Goal: Transaction & Acquisition: Purchase product/service

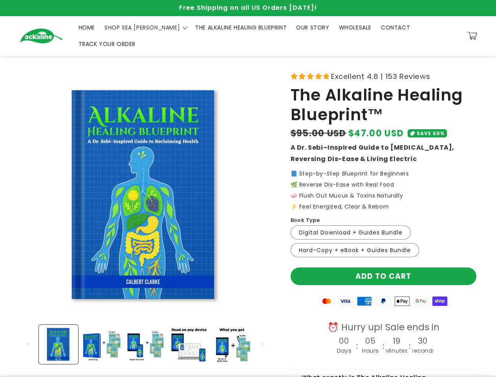
click at [130, 30] on span "SHOP SEA [PERSON_NAME]" at bounding box center [141, 27] width 75 height 7
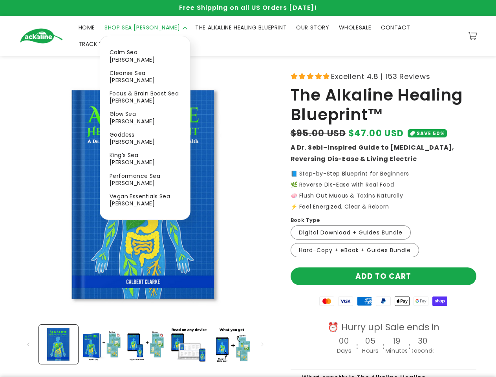
click at [58, 332] on button "Load image 1 in gallery view" at bounding box center [58, 344] width 39 height 39
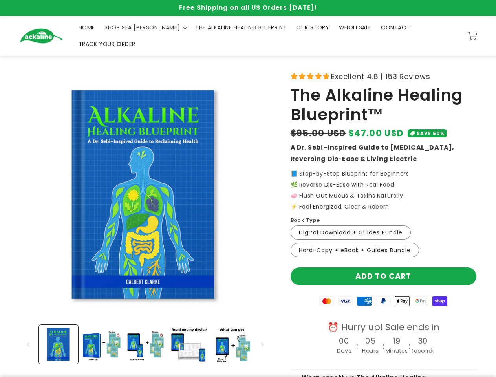
click at [102, 332] on button "Load image 2 in gallery view" at bounding box center [101, 344] width 39 height 39
click at [145, 332] on button "Load image 3 in gallery view" at bounding box center [145, 344] width 39 height 39
click at [188, 332] on button "Load image 4 in gallery view" at bounding box center [188, 344] width 39 height 39
click at [232, 332] on button "Load image 5 in gallery view" at bounding box center [231, 344] width 39 height 39
click at [383, 338] on div ":" at bounding box center [383, 346] width 3 height 17
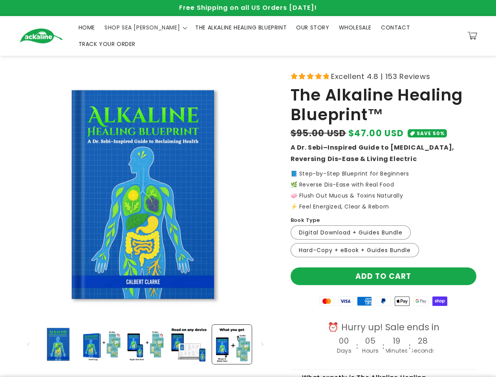
scroll to position [0, 1061]
